Goal: Transaction & Acquisition: Purchase product/service

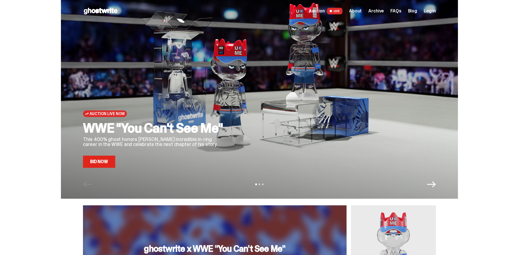
click at [428, 9] on span "Log in" at bounding box center [430, 11] width 12 height 4
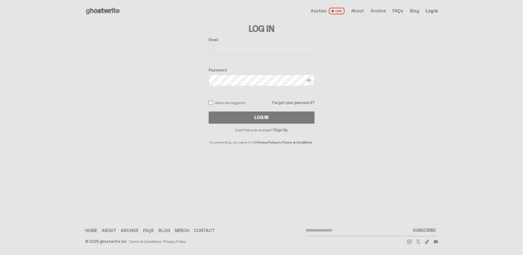
type input "**********"
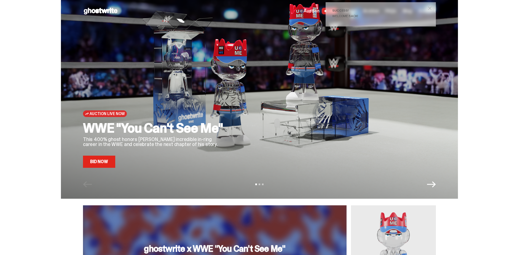
click at [432, 7] on span "close" at bounding box center [430, 9] width 6 height 6
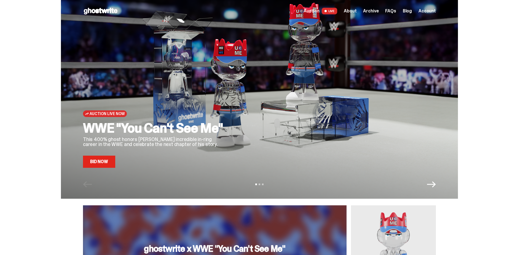
click at [336, 10] on span "LIVE" at bounding box center [330, 11] width 16 height 7
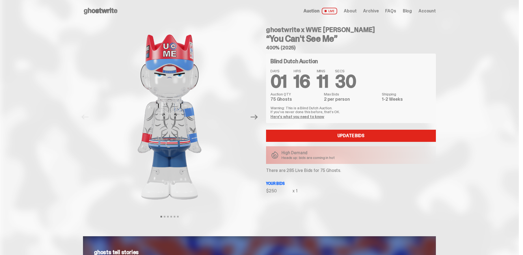
drag, startPoint x: 268, startPoint y: 170, endPoint x: 347, endPoint y: 171, distance: 79.1
click at [347, 171] on p "There are 285 Live Bids for 75 Ghosts." at bounding box center [351, 170] width 170 height 4
drag, startPoint x: 347, startPoint y: 171, endPoint x: 339, endPoint y: 171, distance: 8.0
click at [339, 171] on p "There are 285 Live Bids for 75 Ghosts." at bounding box center [351, 170] width 170 height 4
click at [253, 115] on icon "Next" at bounding box center [253, 116] width 7 height 7
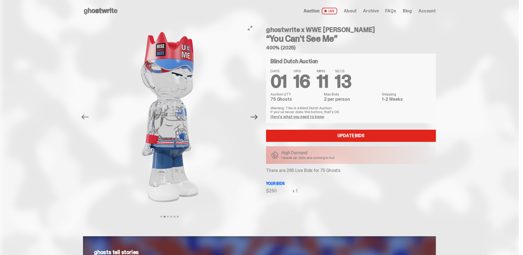
click at [254, 116] on icon "Next" at bounding box center [253, 116] width 7 height 7
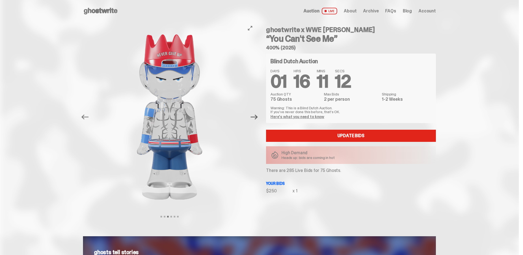
click at [254, 116] on icon "Next" at bounding box center [253, 116] width 7 height 7
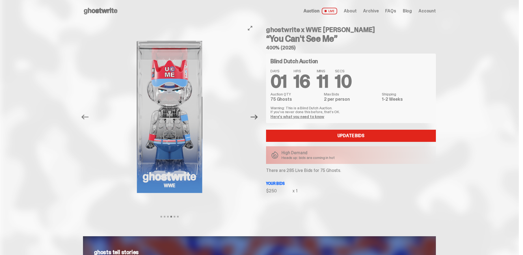
click at [255, 116] on icon "Next" at bounding box center [253, 116] width 7 height 7
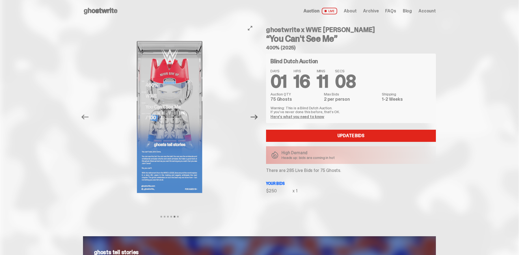
click at [255, 116] on icon "Next" at bounding box center [253, 116] width 7 height 7
